Goal: Task Accomplishment & Management: Use online tool/utility

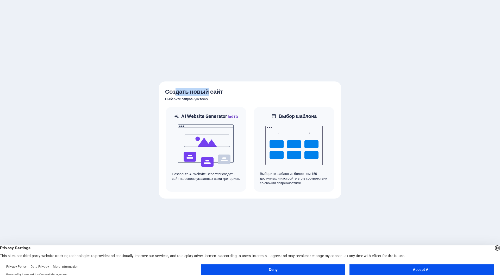
drag, startPoint x: 175, startPoint y: 91, endPoint x: 206, endPoint y: 90, distance: 30.2
click at [206, 90] on h5 "Создать новый сайт" at bounding box center [250, 92] width 170 height 8
drag, startPoint x: 204, startPoint y: 98, endPoint x: 183, endPoint y: 99, distance: 21.1
click at [183, 99] on h6 "Выберите отправную точку" at bounding box center [250, 99] width 170 height 6
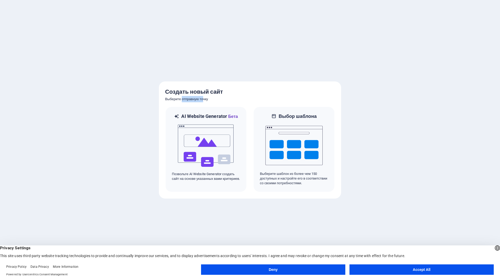
click at [183, 99] on h6 "Выберите отправную точку" at bounding box center [250, 99] width 170 height 6
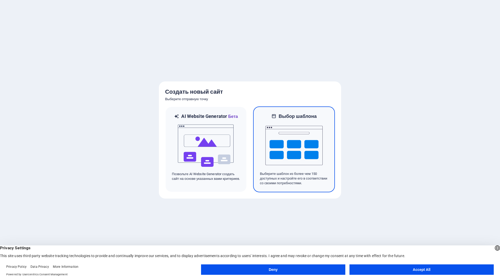
click at [282, 145] on img at bounding box center [293, 145] width 57 height 52
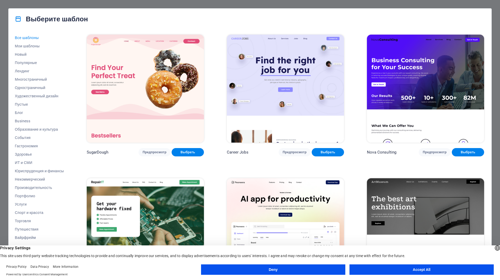
click at [487, 5] on div "Выберите шаблон Все шаблоны Мои шаблоны Новый Популярные Лендинг Многостраничны…" at bounding box center [250, 140] width 500 height 280
click at [499, 211] on div "Выберите шаблон Все шаблоны Мои шаблоны Новый Популярные Лендинг Многостраничны…" at bounding box center [250, 140] width 500 height 280
